Goal: Transaction & Acquisition: Book appointment/travel/reservation

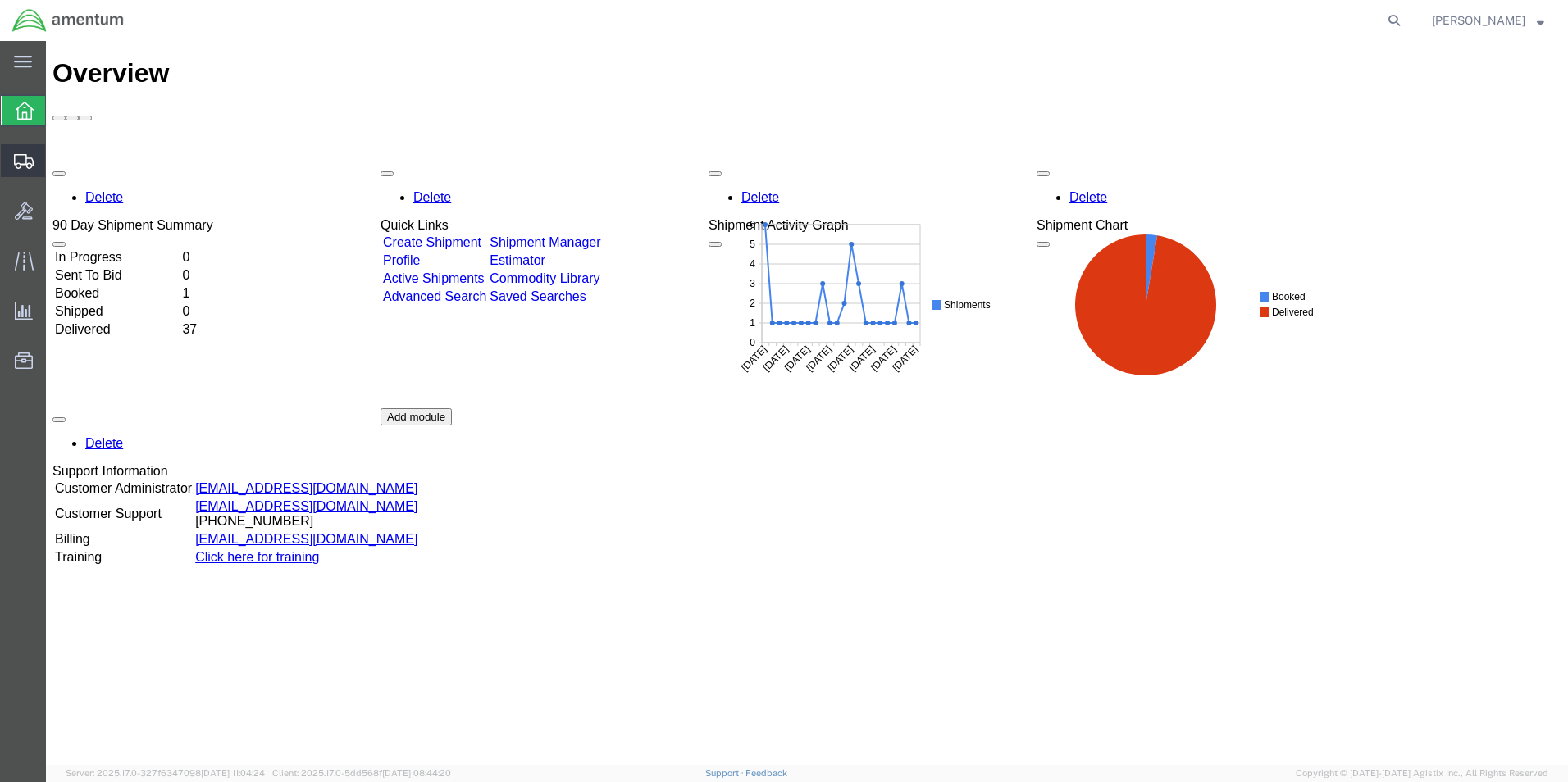
click at [57, 158] on span "Shipments" at bounding box center [50, 160] width 11 height 33
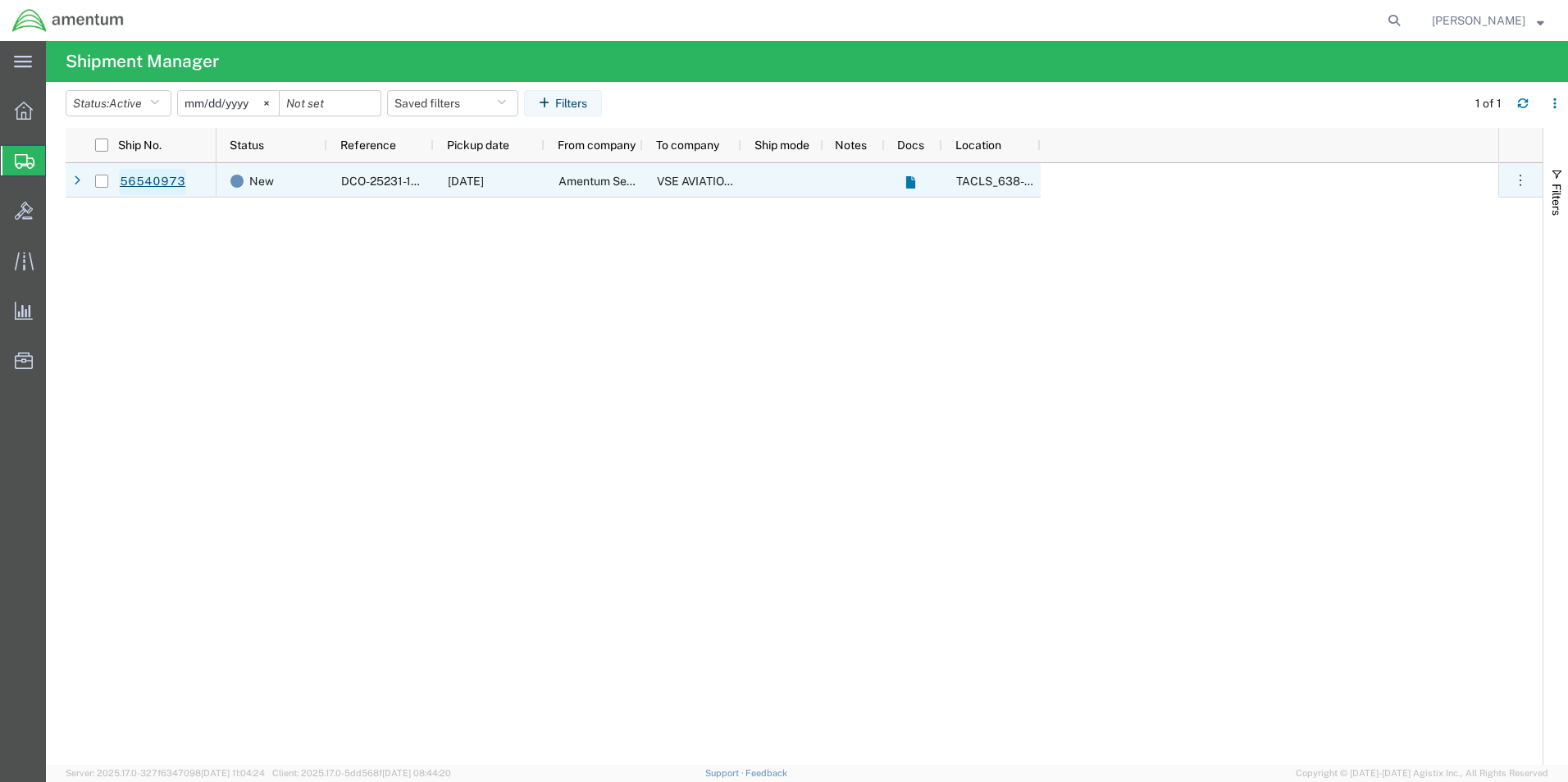
click at [167, 182] on link "56540973" at bounding box center [153, 182] width 67 height 26
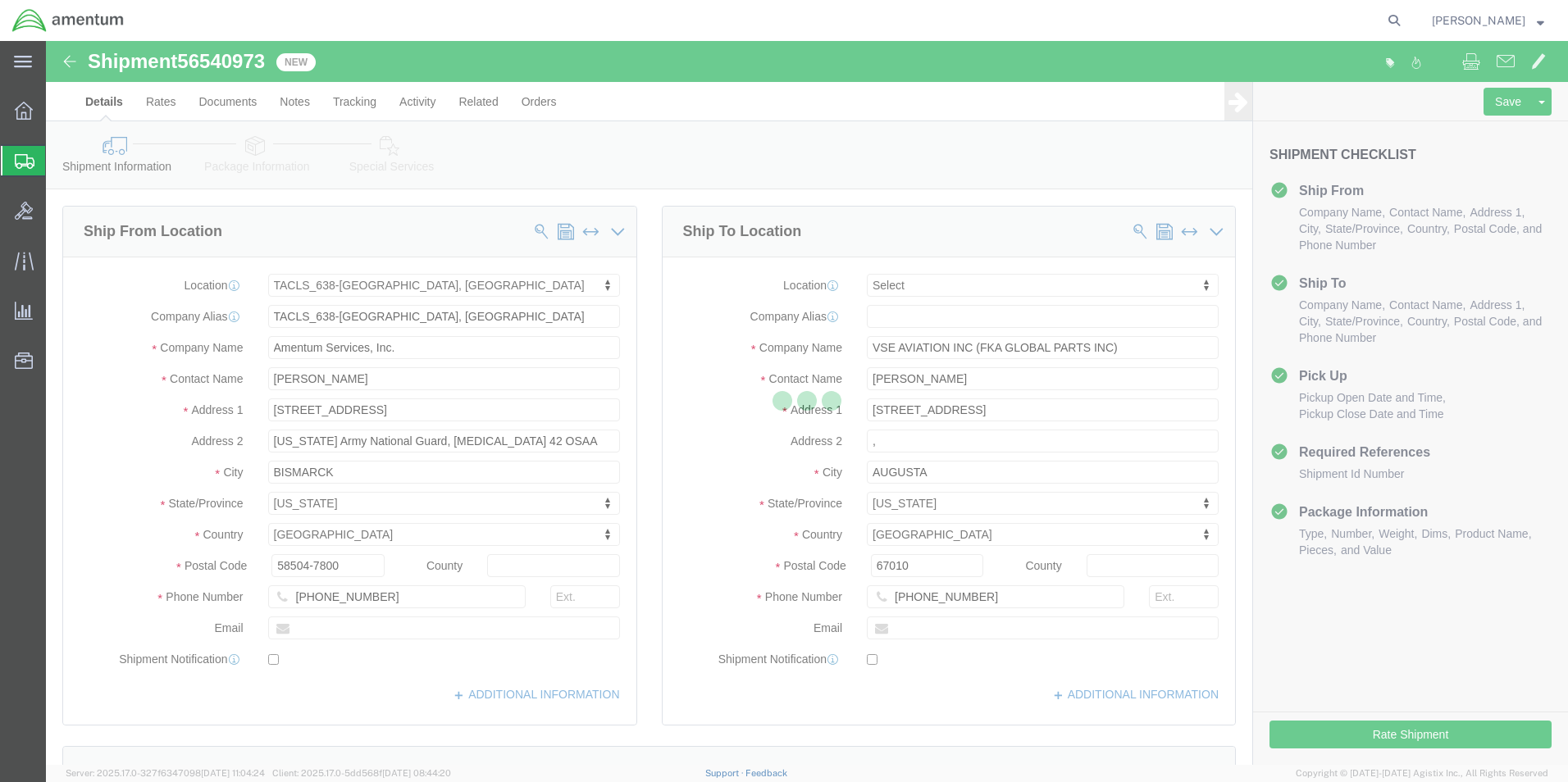
select select "42720"
select select
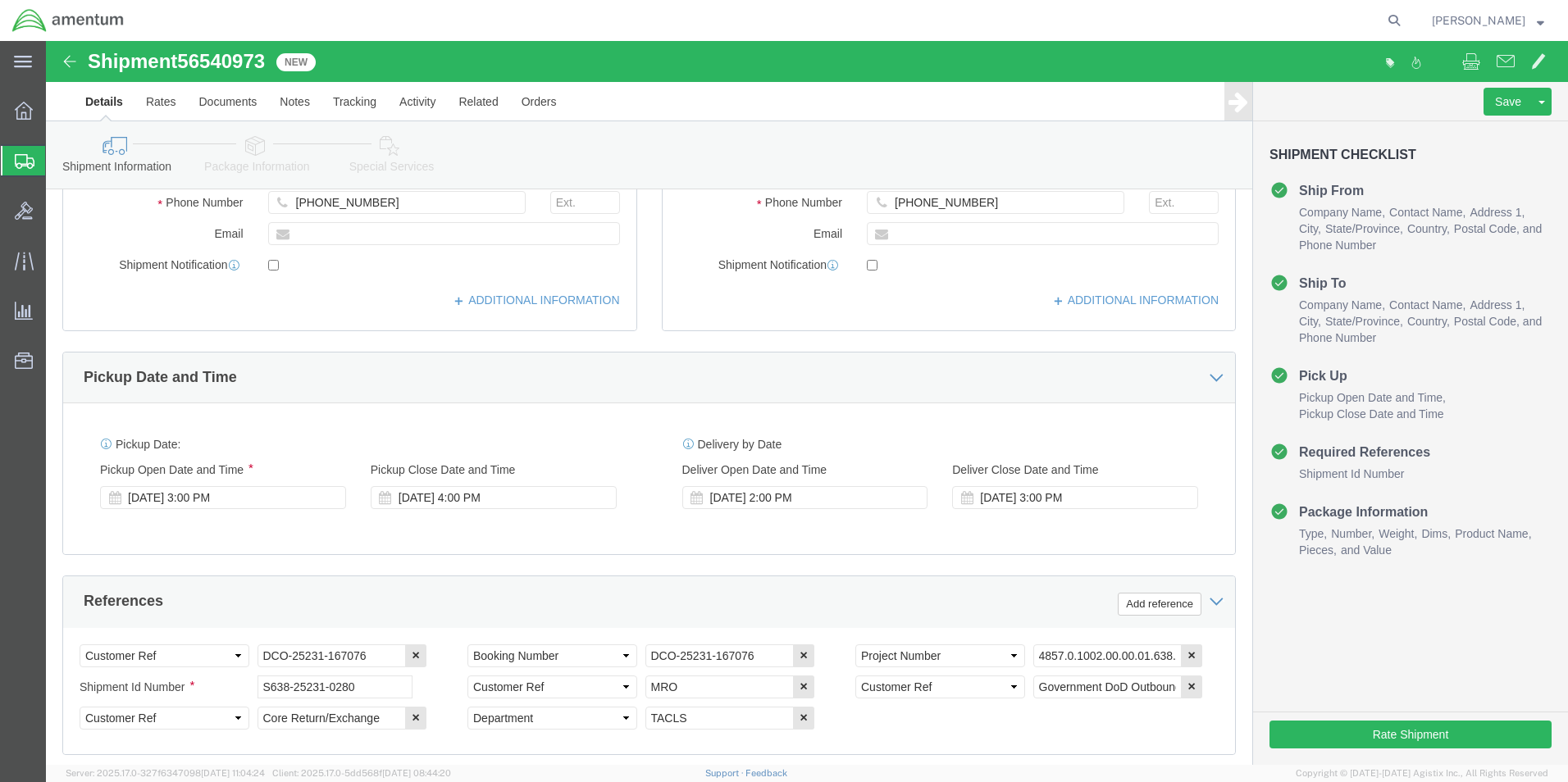
scroll to position [492, 0]
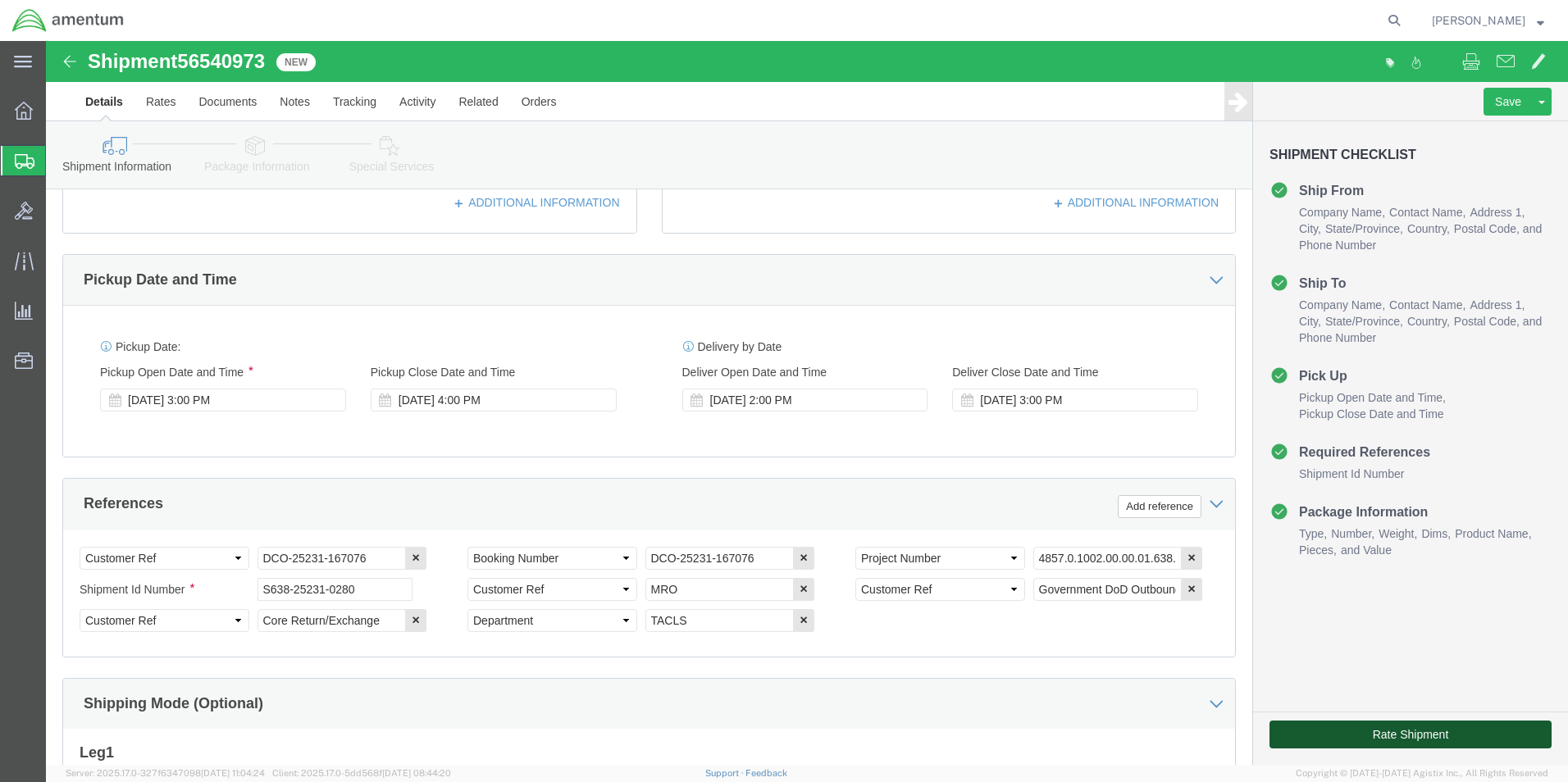
click button "Rate Shipment"
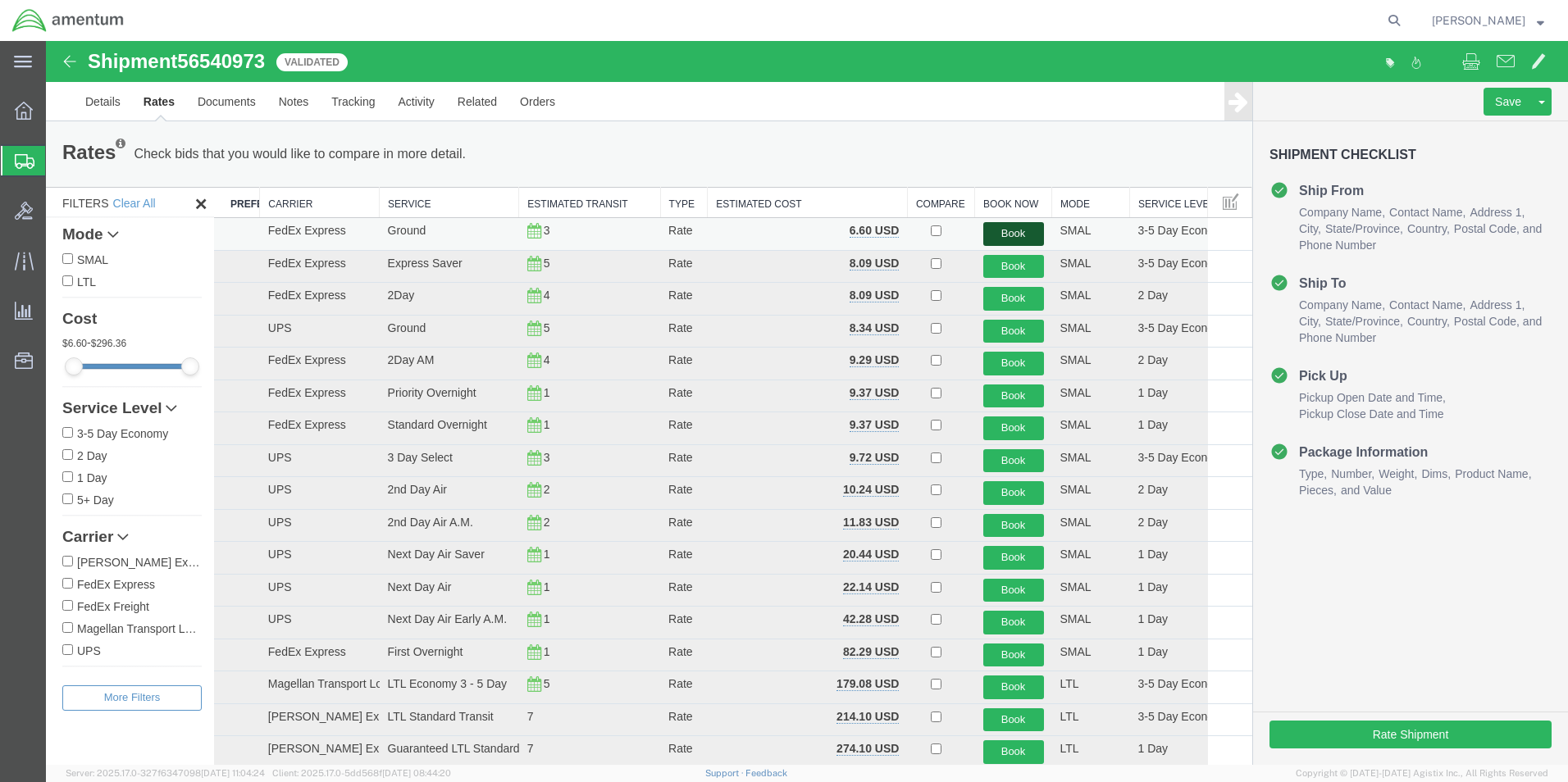
click at [1014, 230] on button "Book" at bounding box center [1013, 235] width 61 height 24
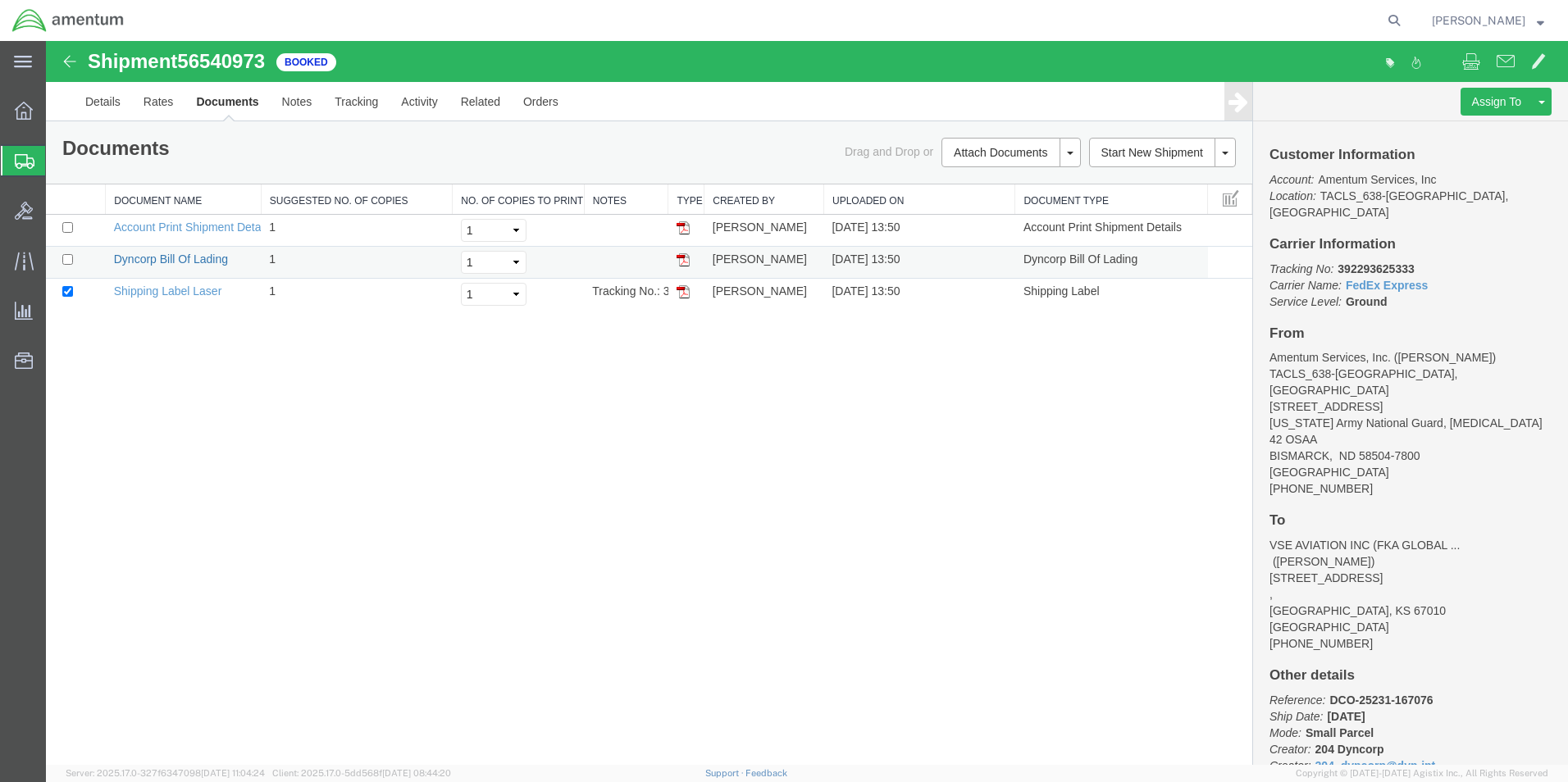
click at [167, 261] on link "Dyncorp Bill Of Lading" at bounding box center [170, 259] width 114 height 13
click at [185, 291] on link "Shipping Label Laser" at bounding box center [168, 291] width 108 height 13
